Goal: Information Seeking & Learning: Learn about a topic

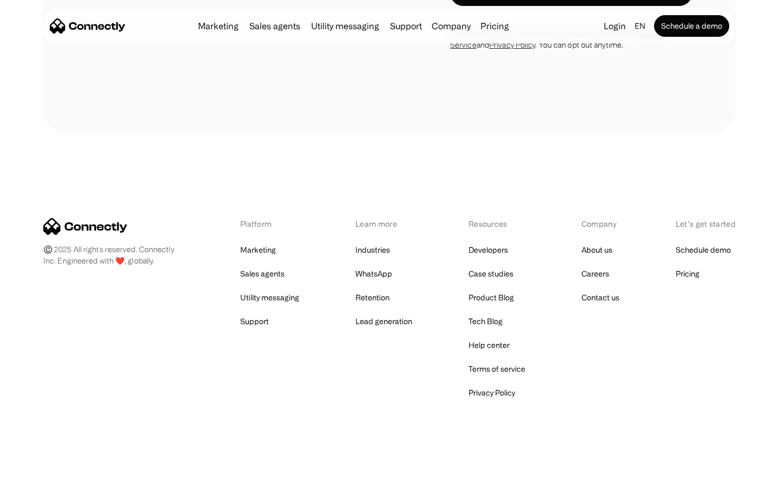
scroll to position [733, 0]
